Goal: Communication & Community: Answer question/provide support

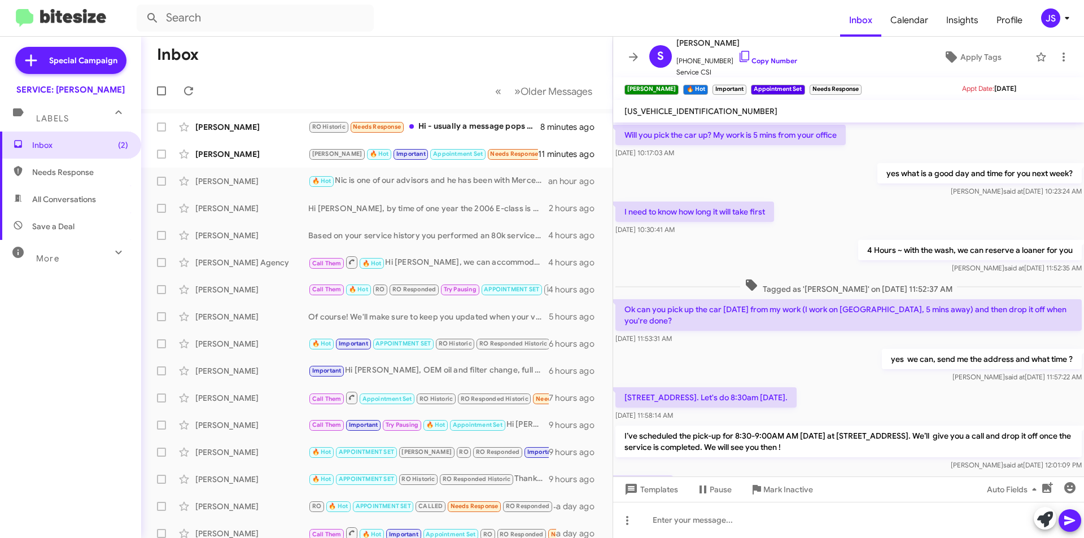
scroll to position [446, 0]
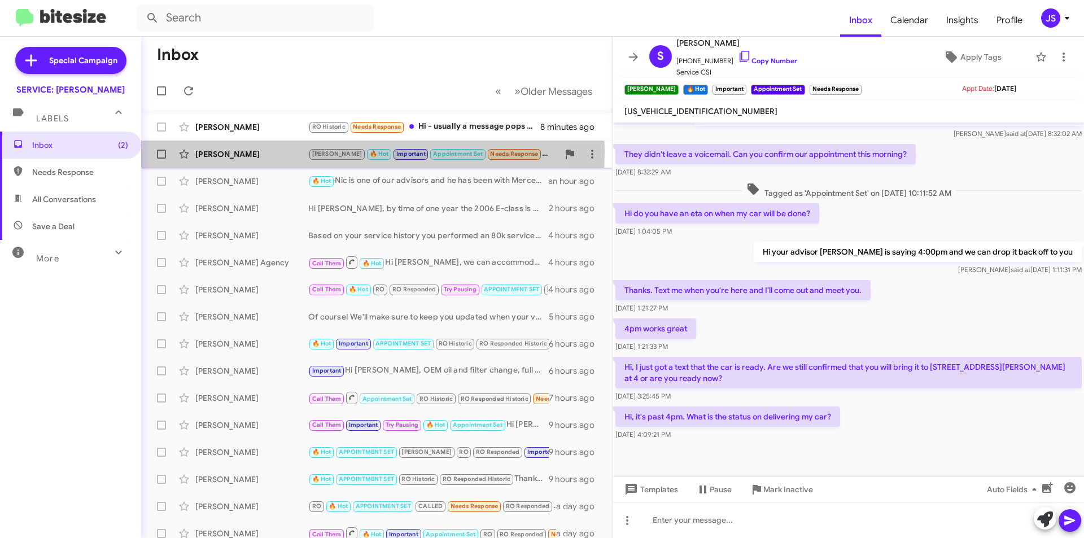
click at [227, 152] on div "[PERSON_NAME]" at bounding box center [251, 153] width 113 height 11
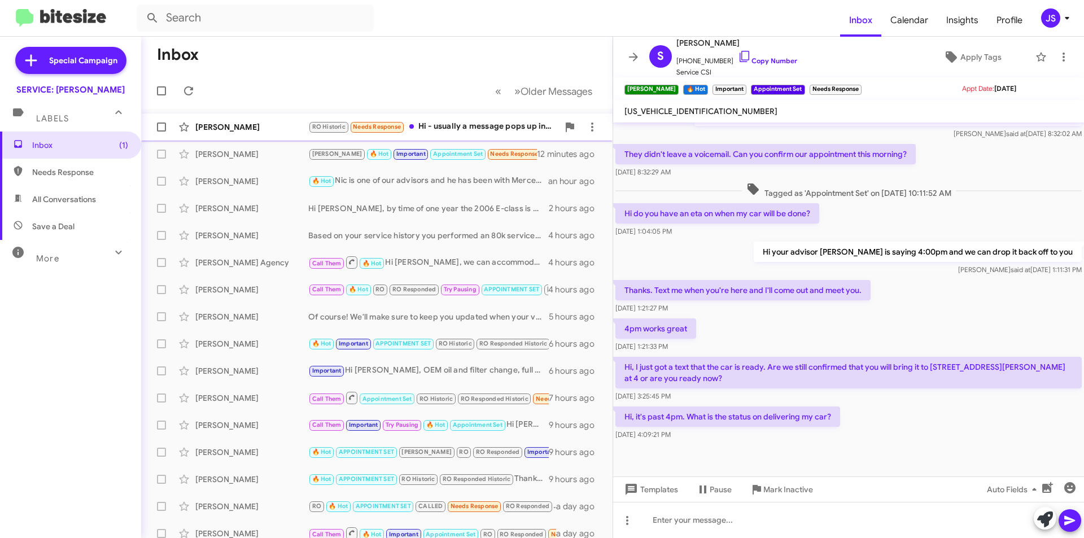
click at [287, 122] on div "[PERSON_NAME]" at bounding box center [251, 126] width 113 height 11
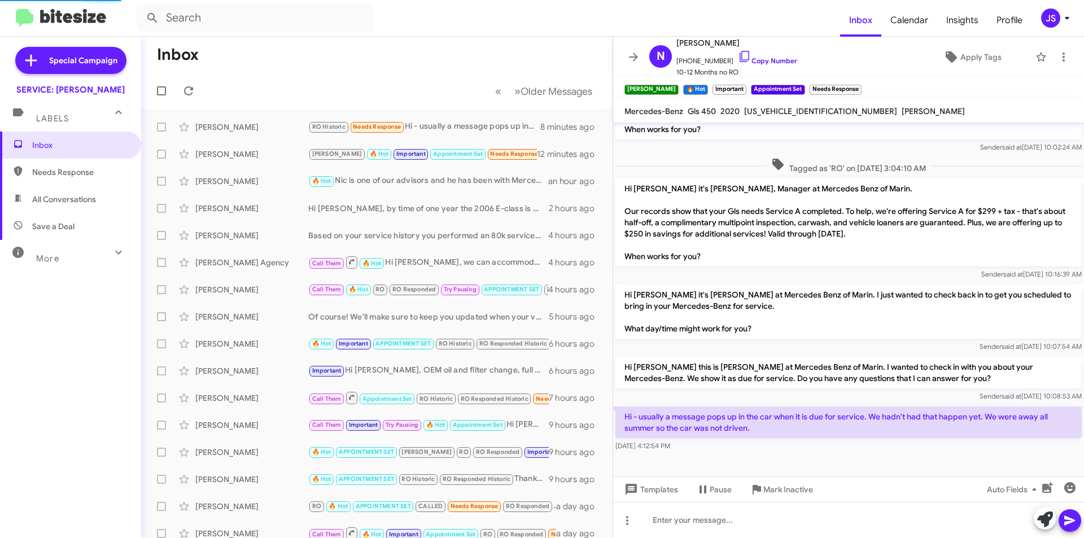
scroll to position [189, 0]
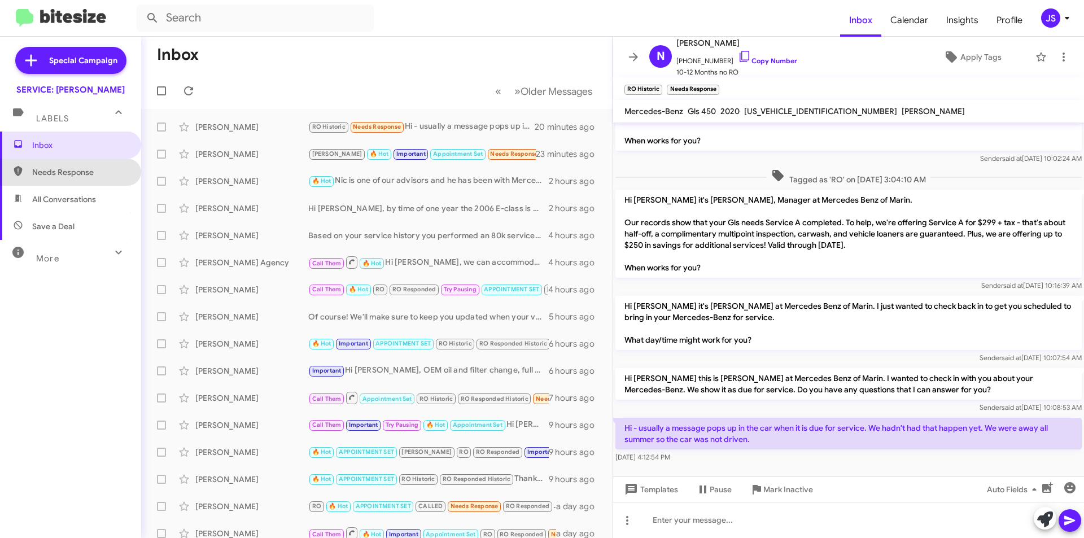
click at [104, 180] on span "Needs Response" at bounding box center [70, 172] width 141 height 27
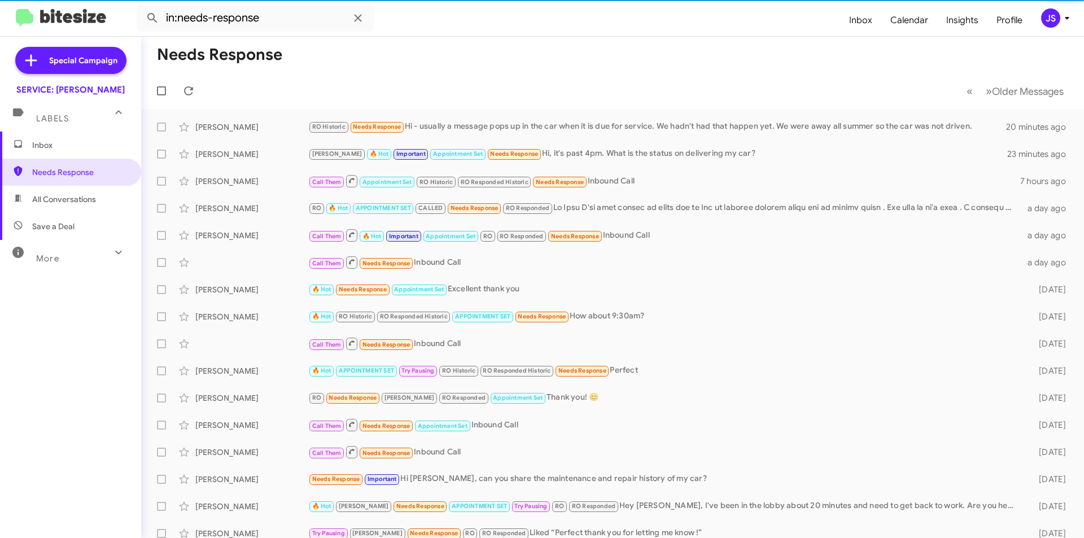
click at [91, 203] on span "All Conversations" at bounding box center [64, 199] width 64 height 11
type input "in:all-conversations"
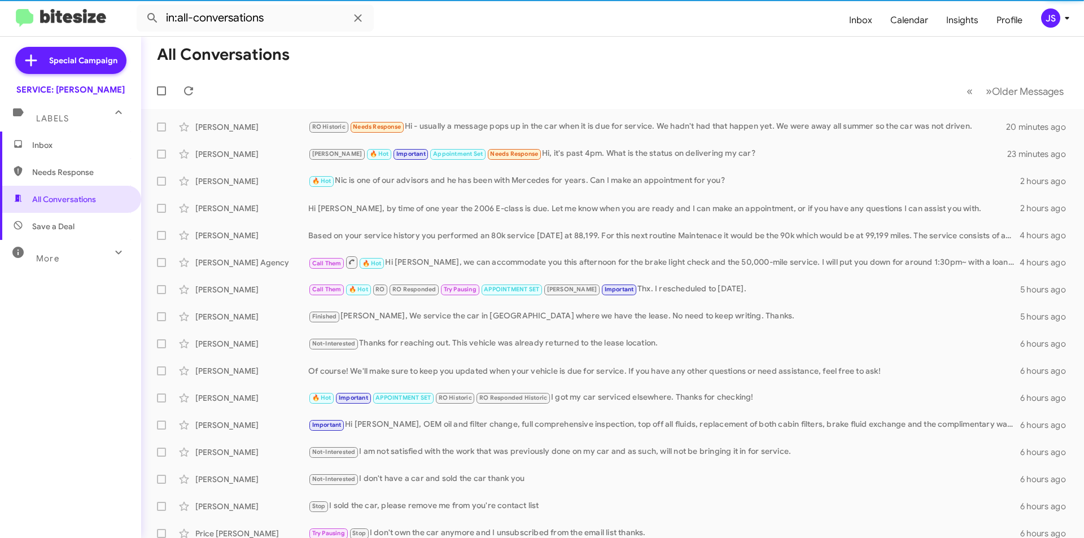
click at [88, 154] on span "Inbox" at bounding box center [70, 144] width 141 height 27
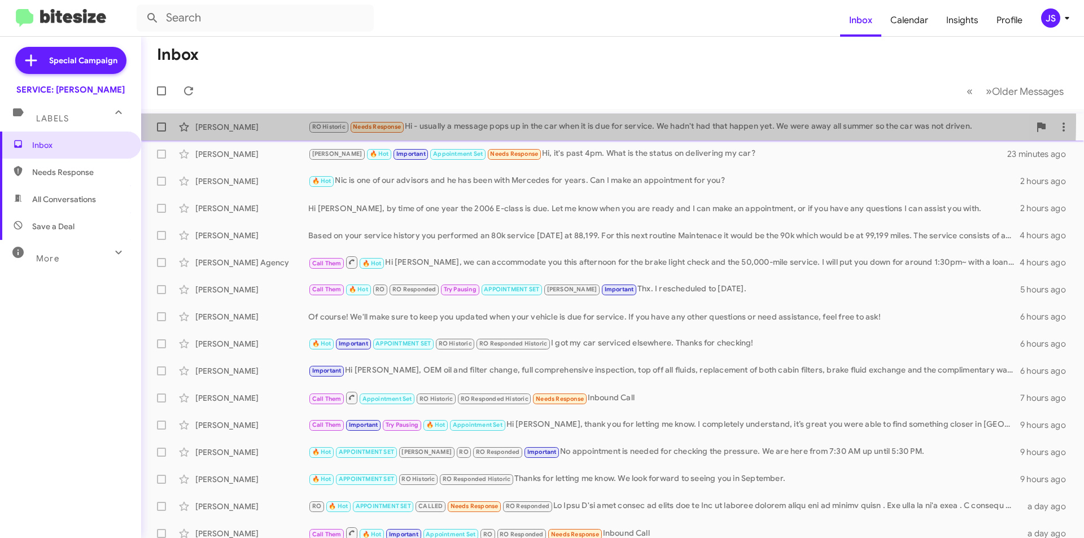
click at [479, 120] on div "[PERSON_NAME] RO Historic Needs Response Hi - usually a message pops up in the …" at bounding box center [612, 127] width 924 height 23
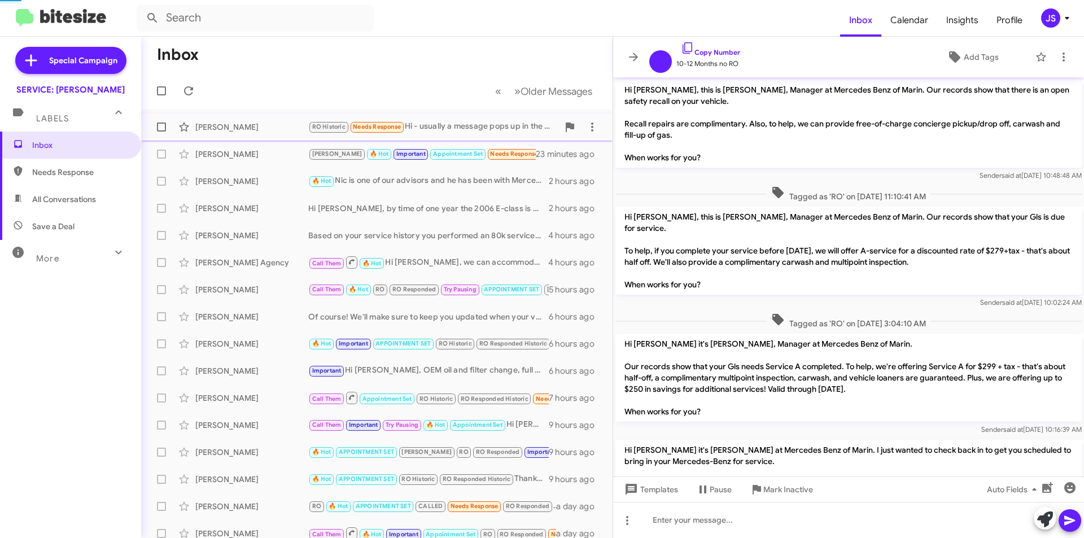
scroll to position [144, 0]
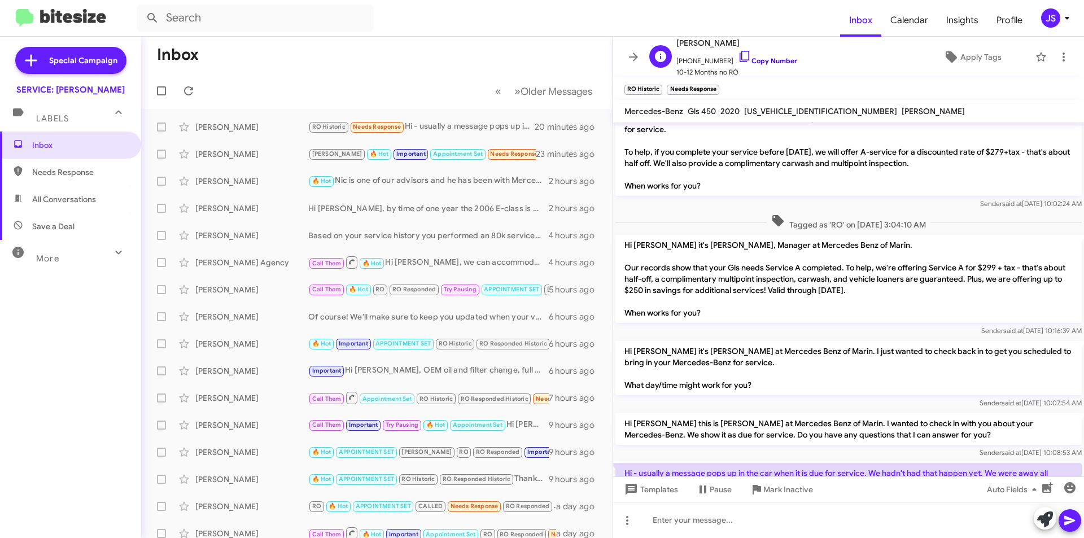
click at [738, 55] on icon at bounding box center [745, 57] width 14 height 14
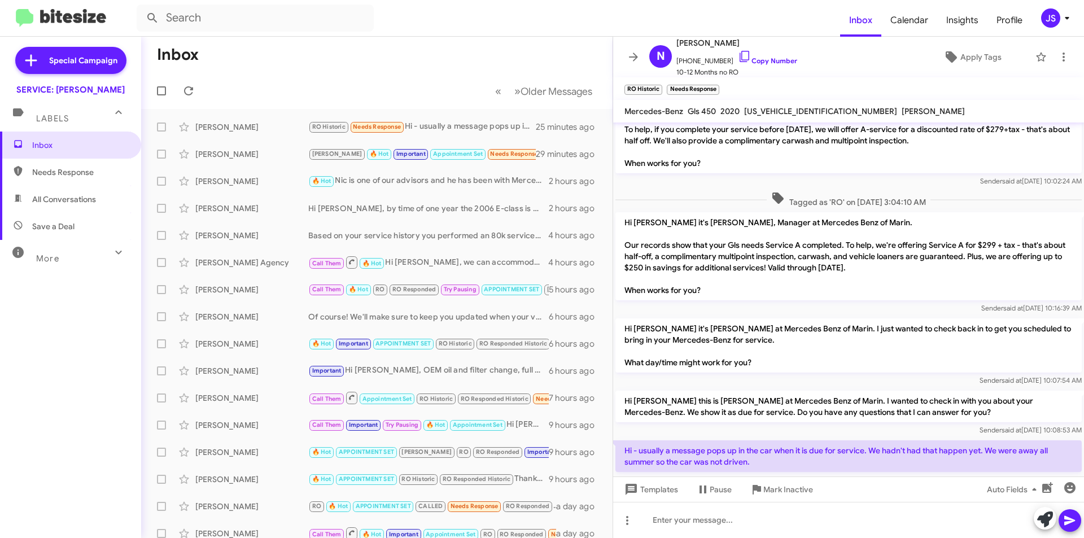
scroll to position [189, 0]
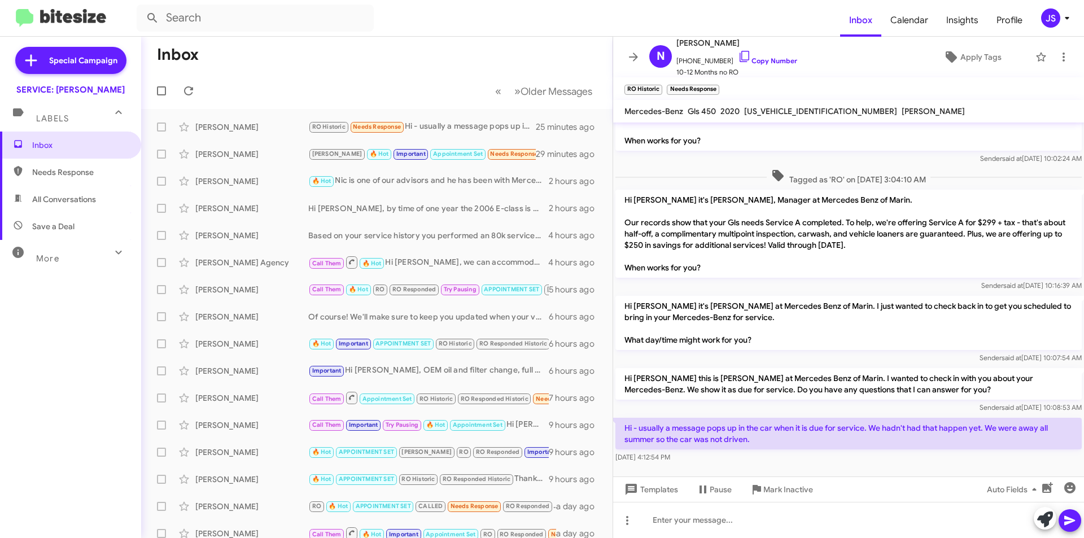
click at [382, 84] on mat-toolbar-row "« Previous » Next Older Messages" at bounding box center [376, 91] width 471 height 36
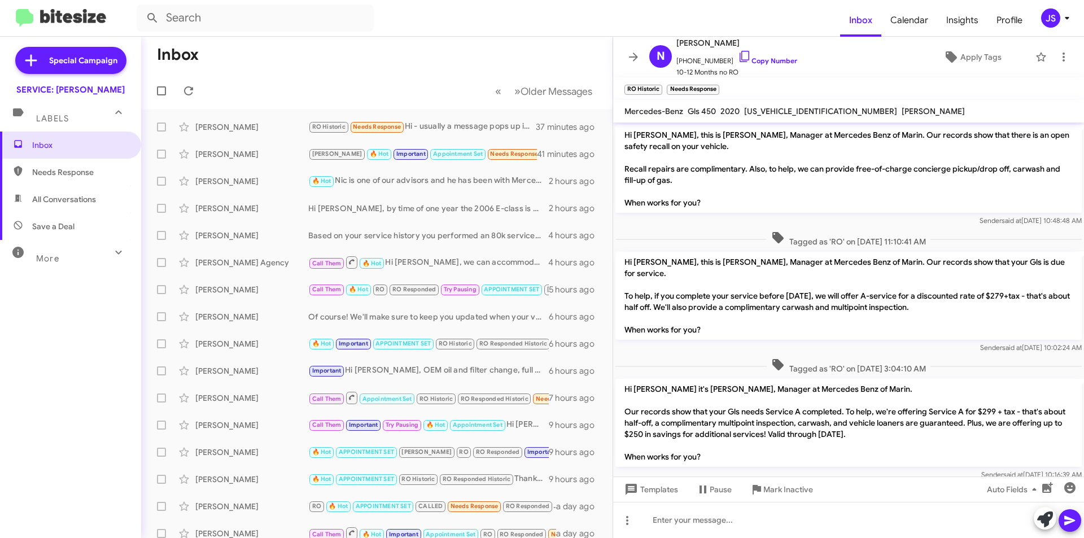
scroll to position [189, 0]
